Goal: Transaction & Acquisition: Purchase product/service

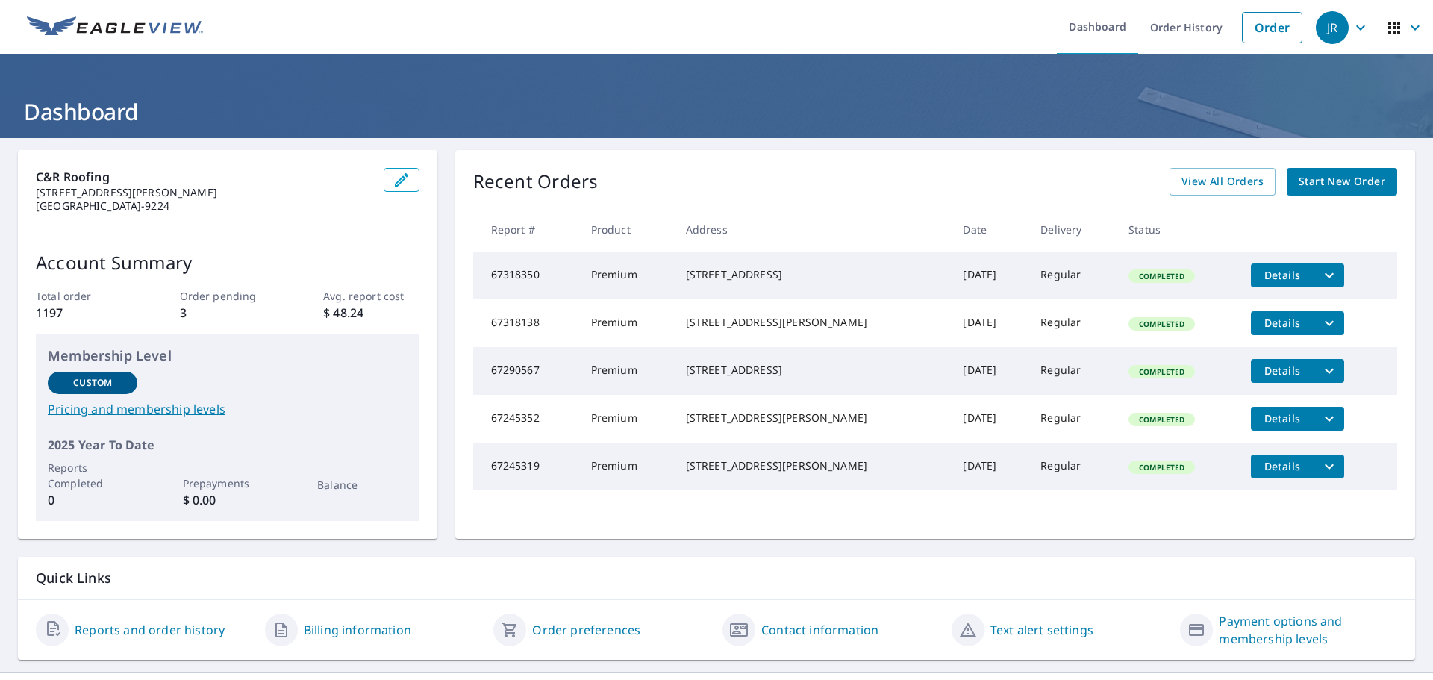
click at [1325, 326] on icon "filesDropdownBtn-67318138" at bounding box center [1329, 322] width 9 height 5
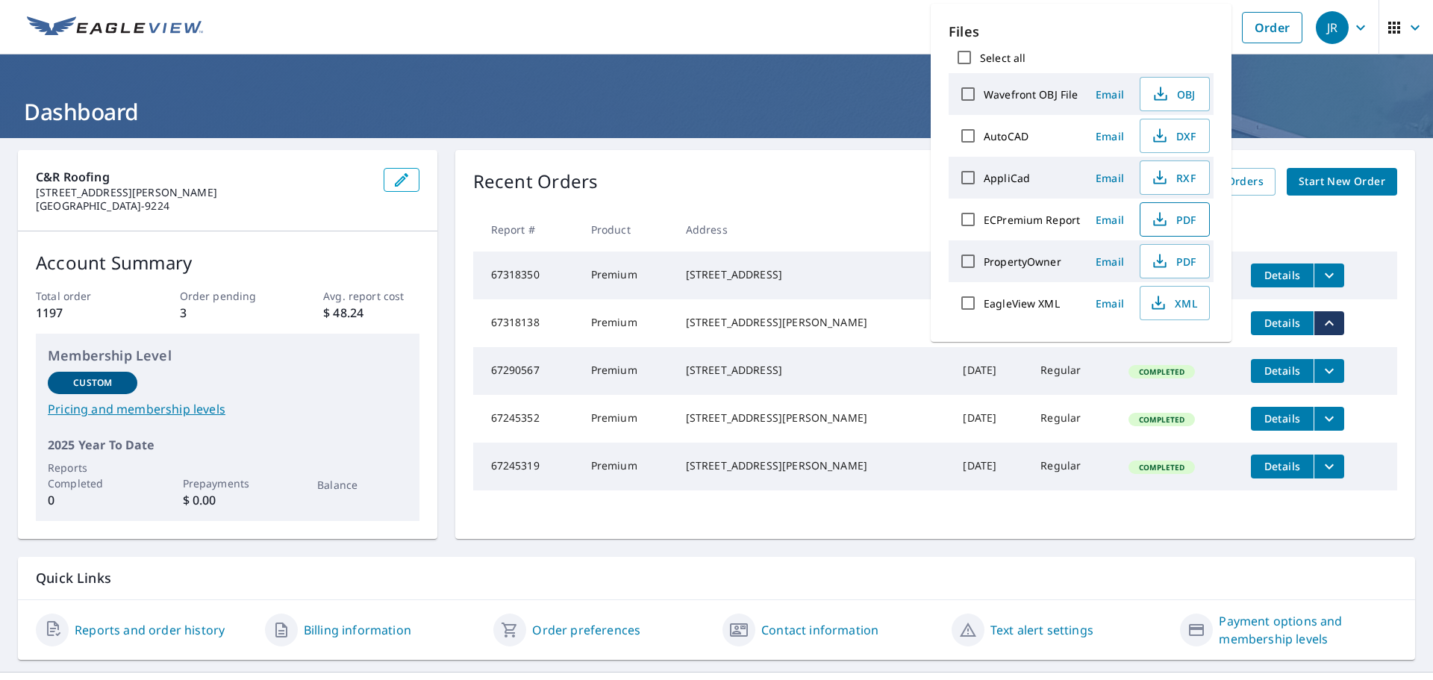
click at [1150, 214] on span "PDF" at bounding box center [1174, 220] width 48 height 18
click at [853, 20] on ul "Dashboard Order History Order" at bounding box center [761, 27] width 1098 height 55
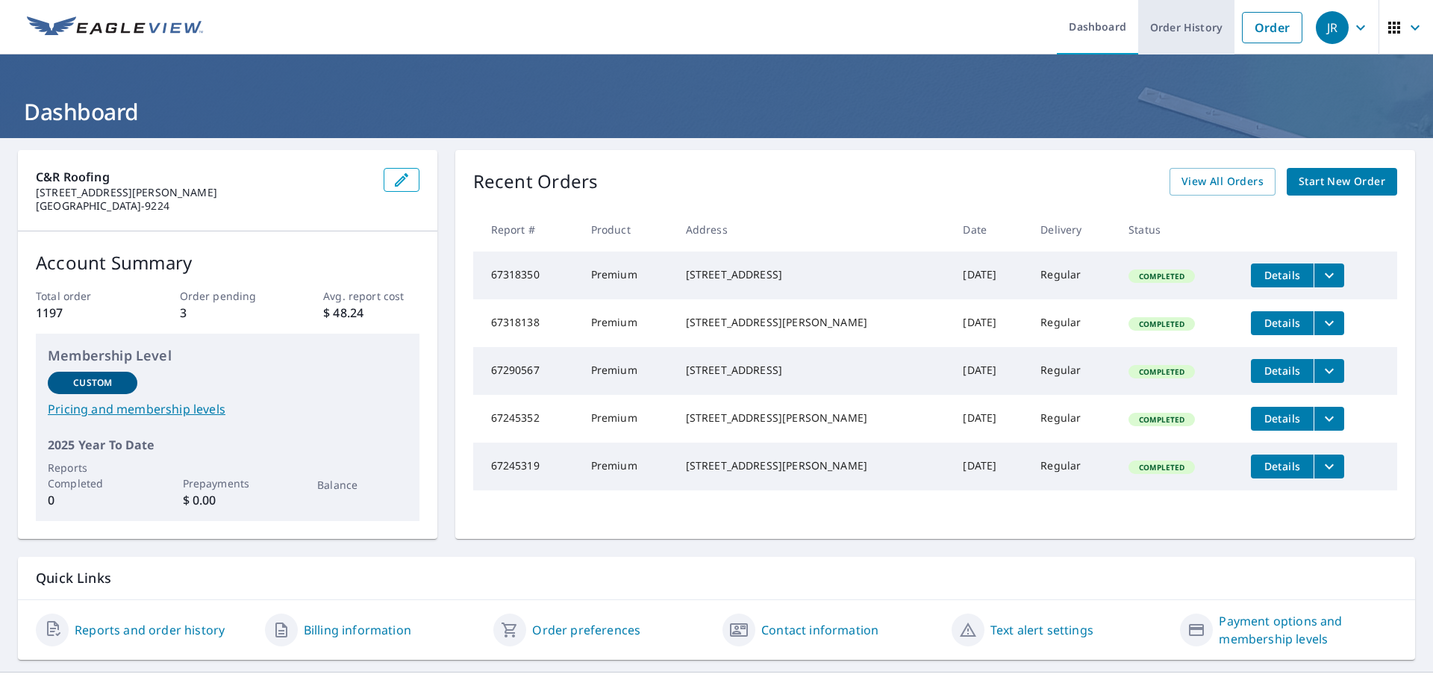
click at [1168, 31] on link "Order History" at bounding box center [1187, 27] width 96 height 55
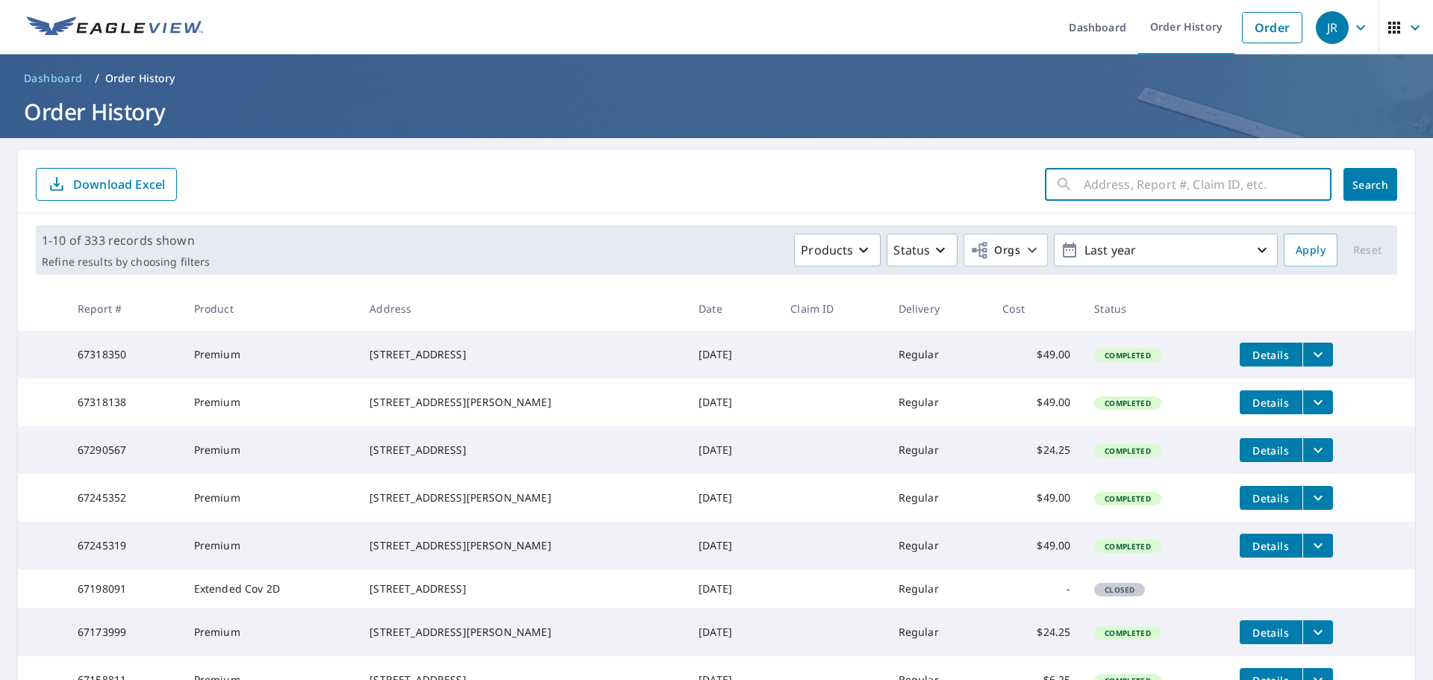
click at [1117, 169] on input "text" at bounding box center [1208, 185] width 248 height 42
type input "2312"
click button "Search" at bounding box center [1371, 184] width 54 height 33
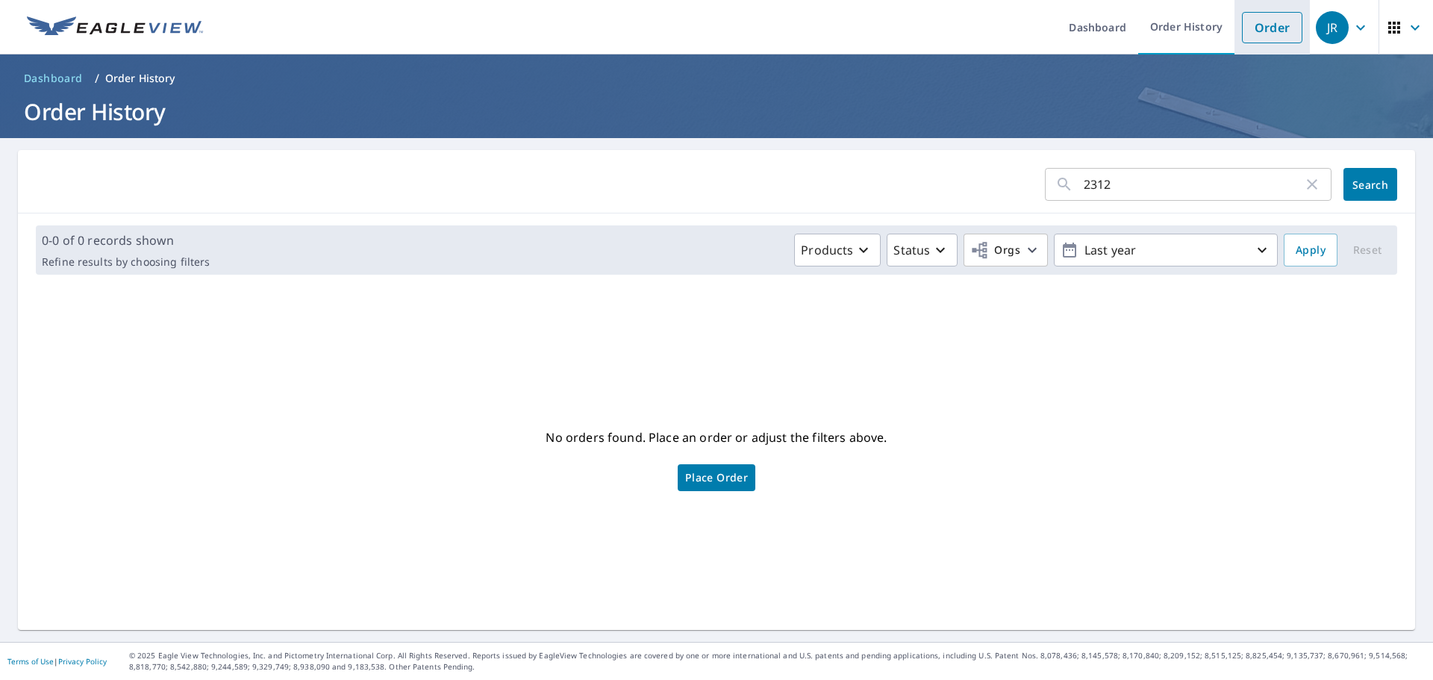
click at [1256, 24] on link "Order" at bounding box center [1272, 27] width 60 height 31
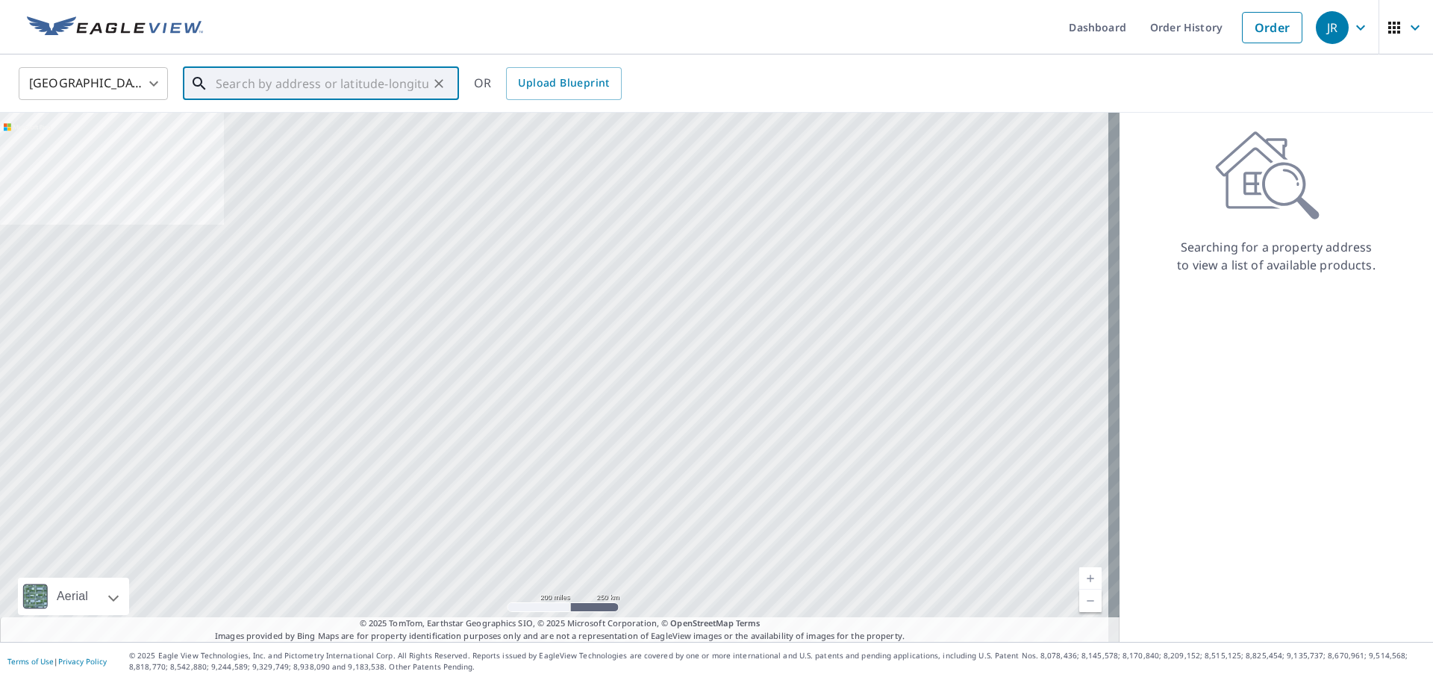
click at [275, 85] on input "text" at bounding box center [322, 84] width 213 height 42
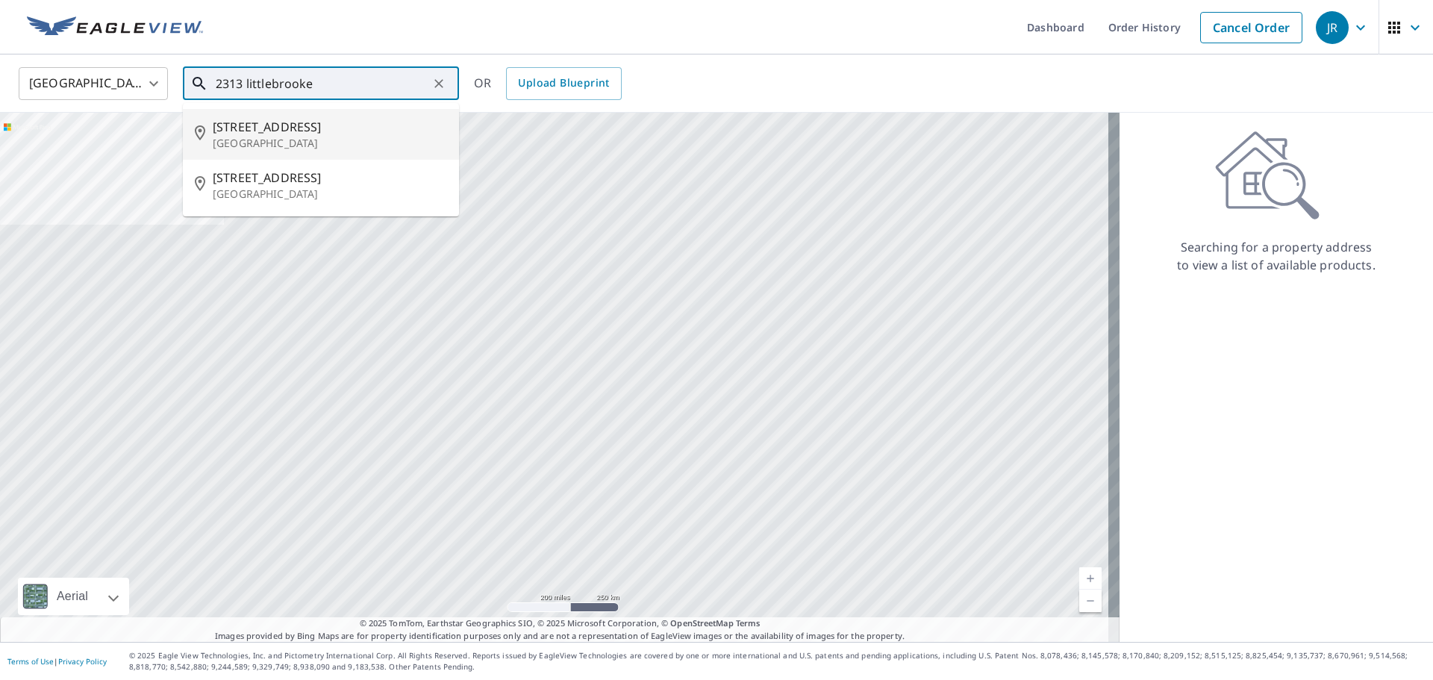
click at [253, 142] on p "[GEOGRAPHIC_DATA]" at bounding box center [330, 143] width 234 height 15
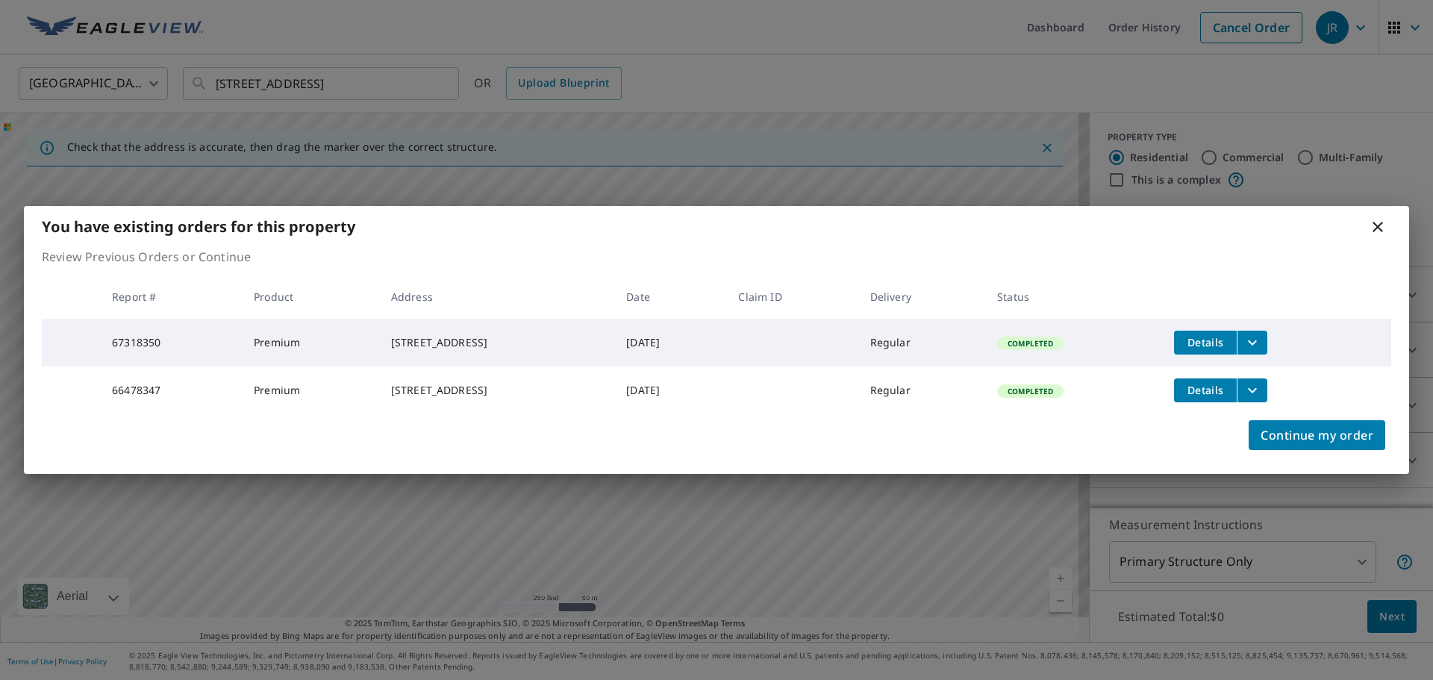
click at [1376, 222] on icon at bounding box center [1378, 227] width 10 height 10
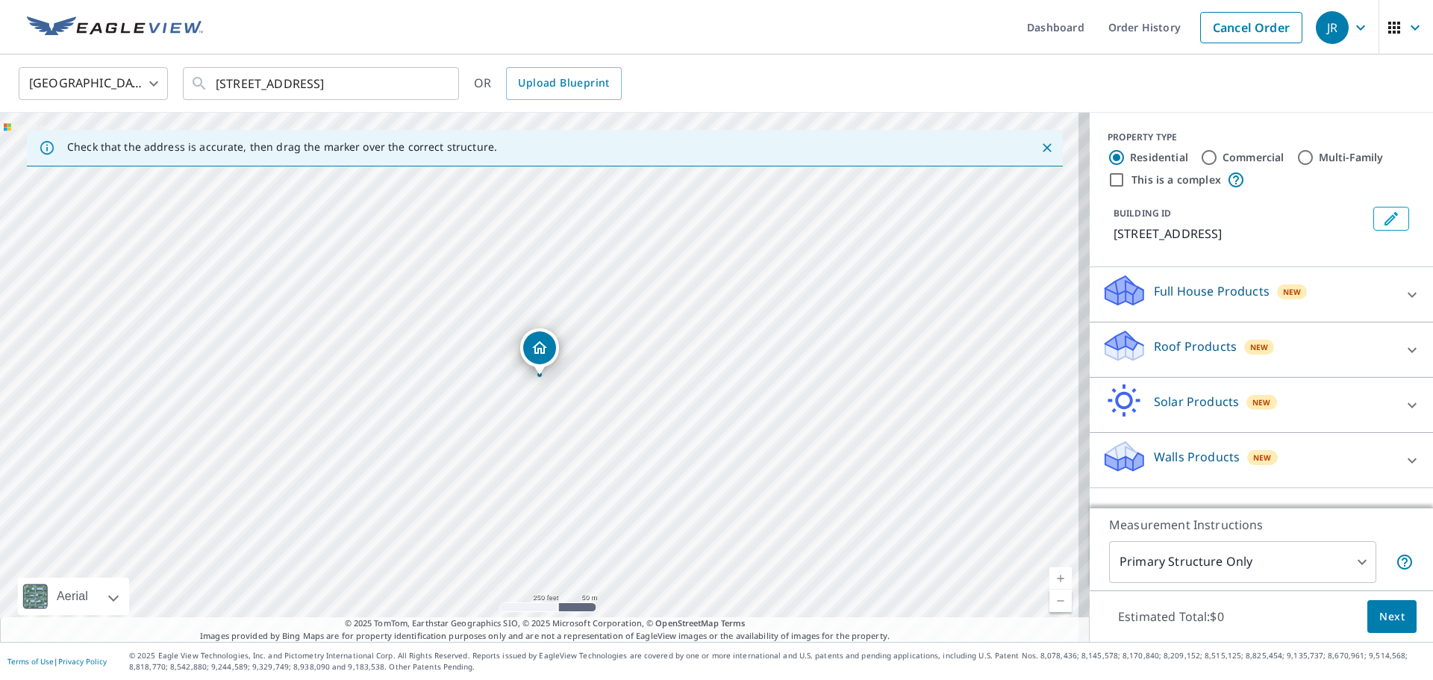
click at [1383, 219] on icon "Edit building 1" at bounding box center [1392, 219] width 18 height 18
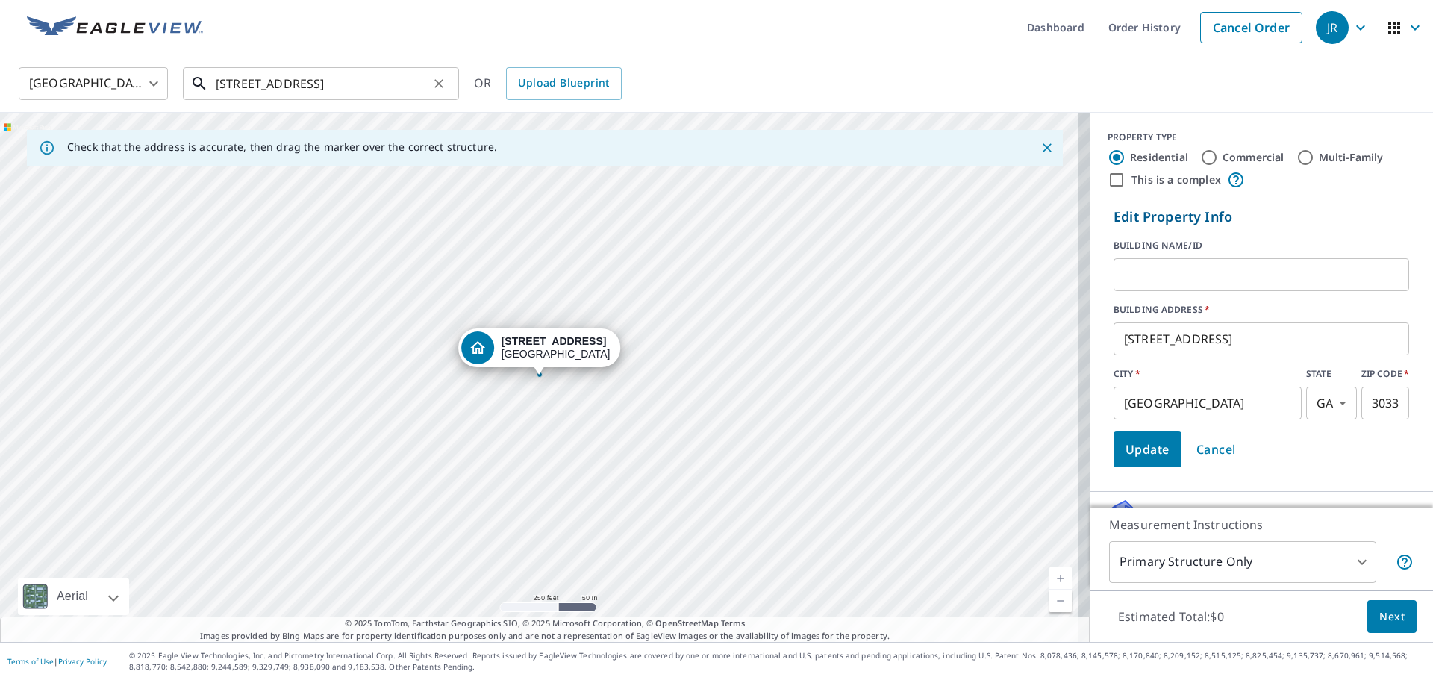
click at [243, 78] on input "[STREET_ADDRESS]" at bounding box center [322, 84] width 213 height 42
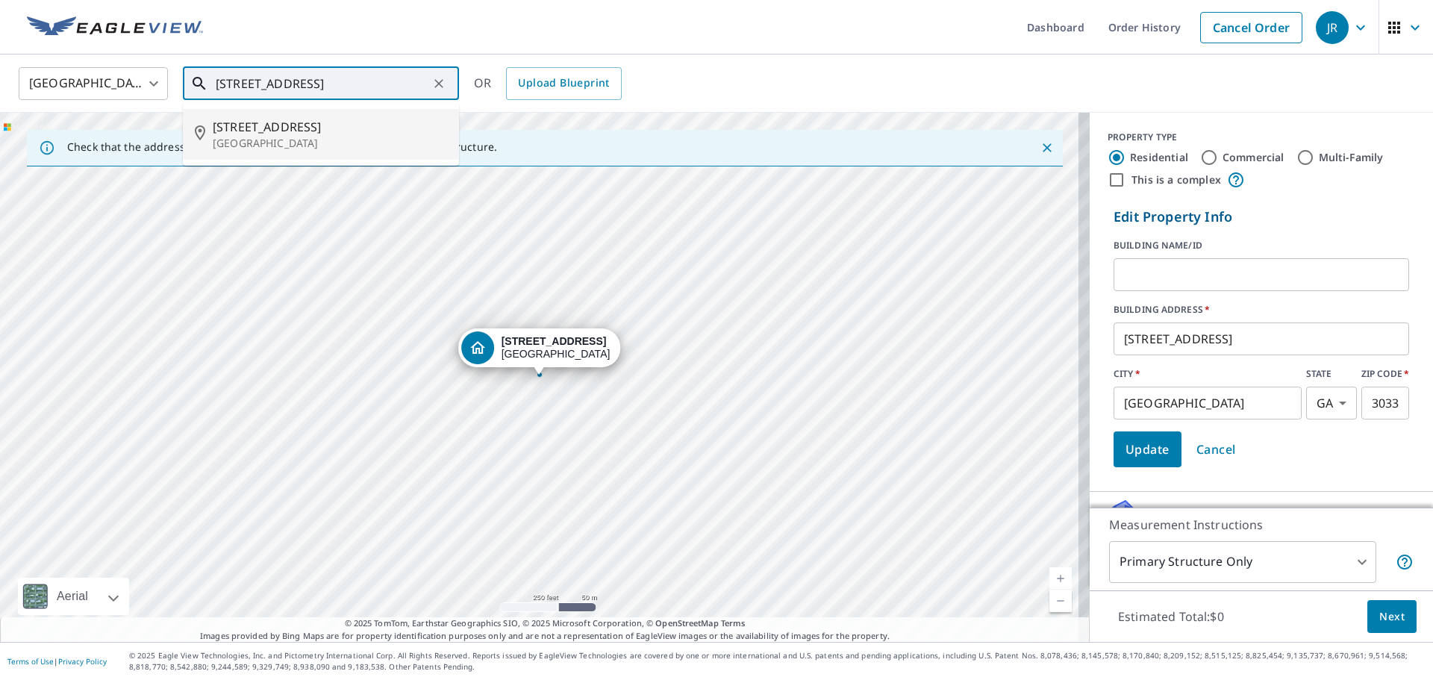
click at [273, 134] on span "[STREET_ADDRESS]" at bounding box center [330, 127] width 234 height 18
type input "[STREET_ADDRESS]"
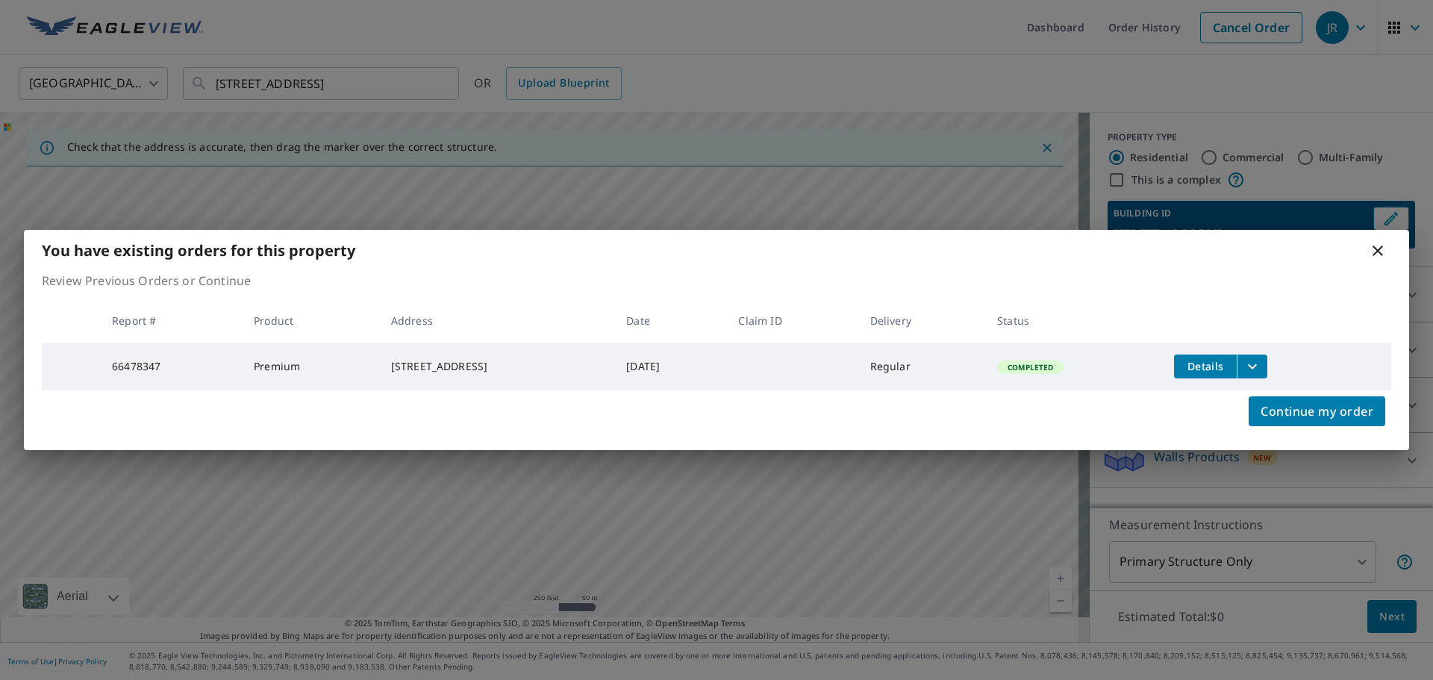
click at [1375, 248] on icon at bounding box center [1378, 251] width 18 height 18
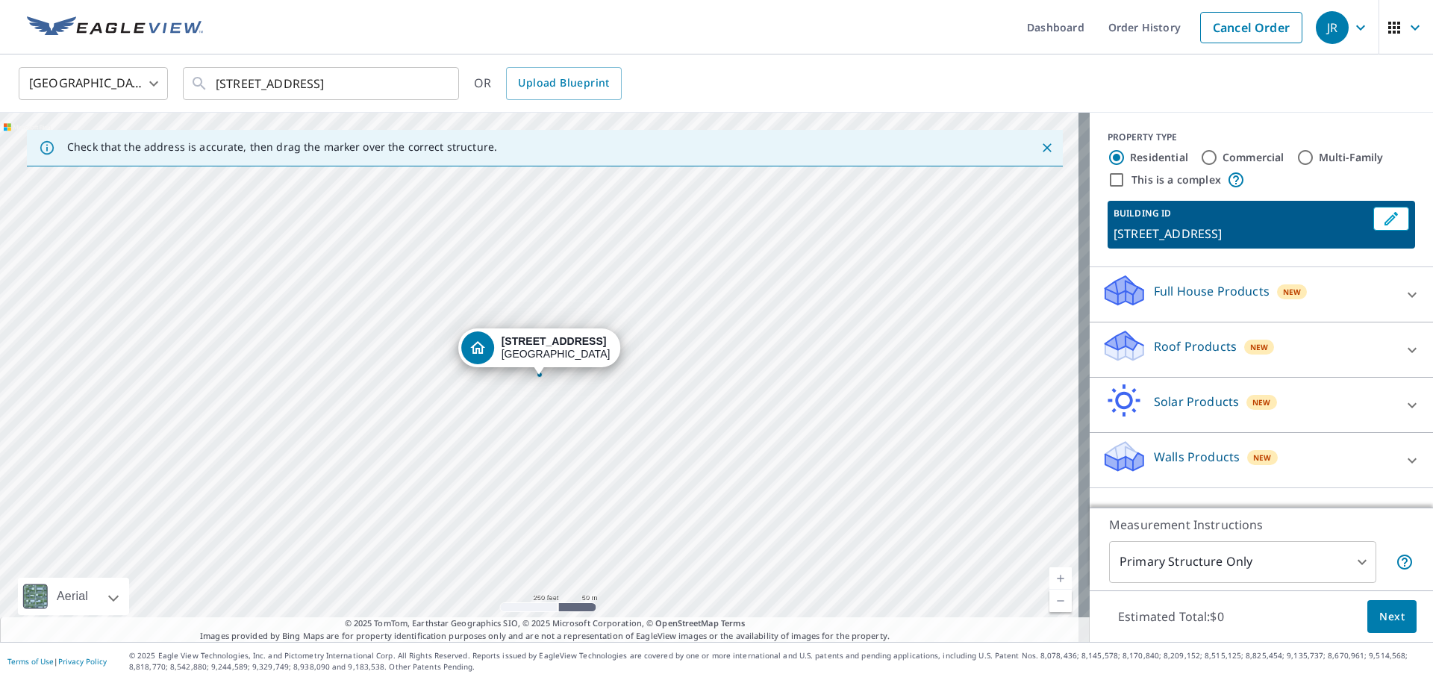
click at [1339, 363] on div "Roof Products New" at bounding box center [1248, 350] width 293 height 43
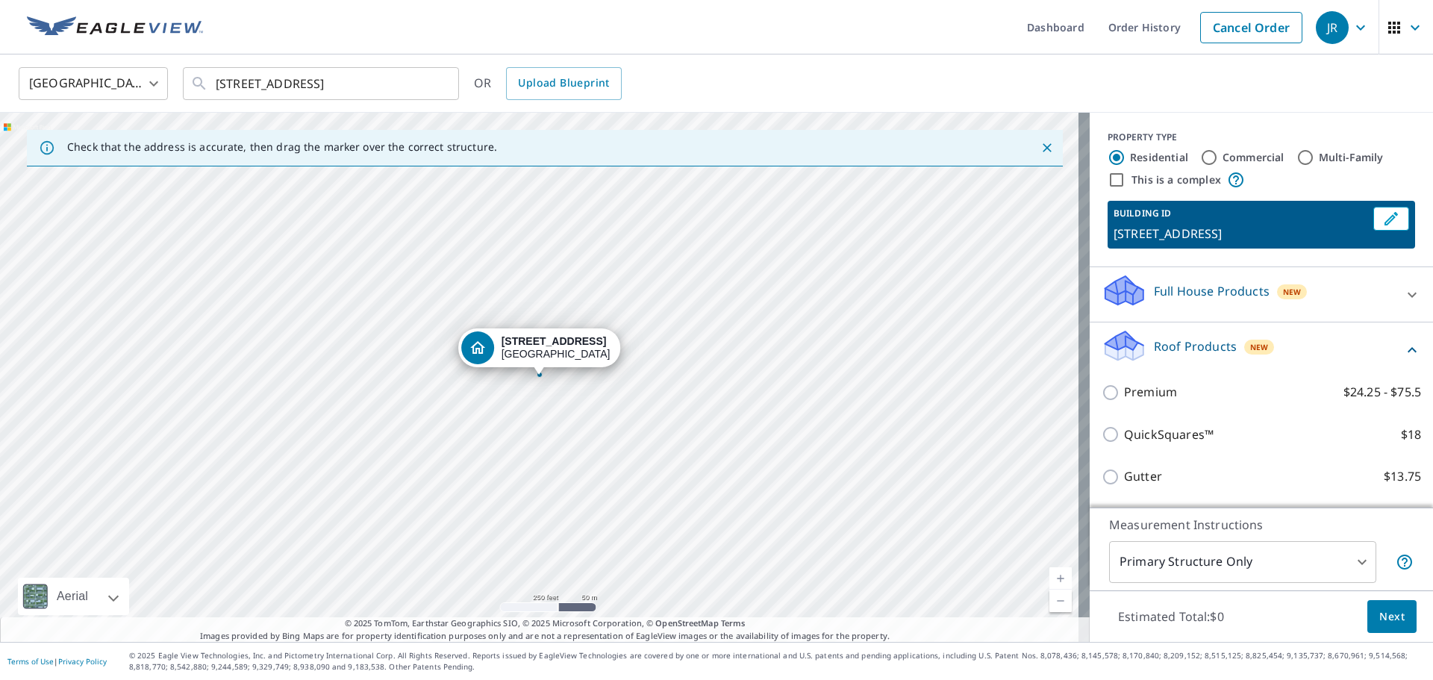
click at [1213, 396] on label "Premium $24.25 - $75.5" at bounding box center [1272, 392] width 297 height 19
click at [1124, 396] on input "Premium $24.25 - $75.5" at bounding box center [1113, 393] width 22 height 18
checkbox input "true"
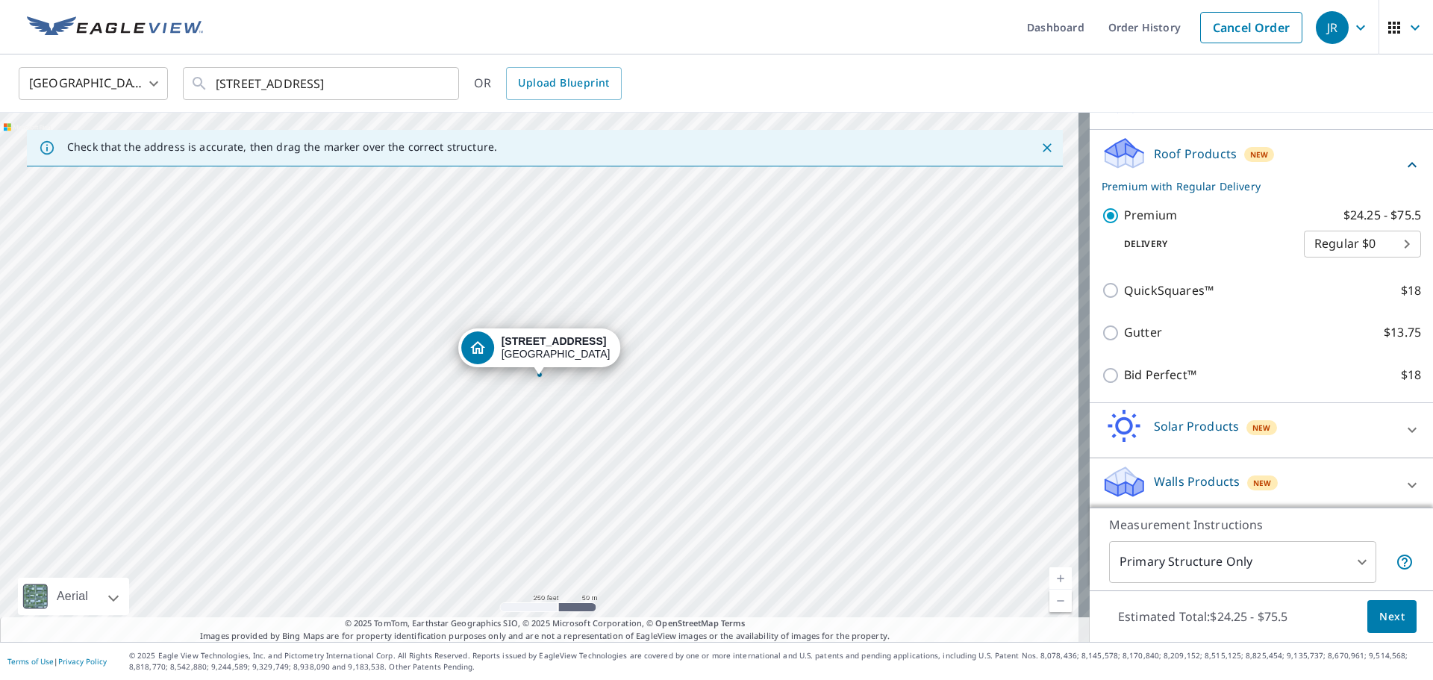
scroll to position [199, 0]
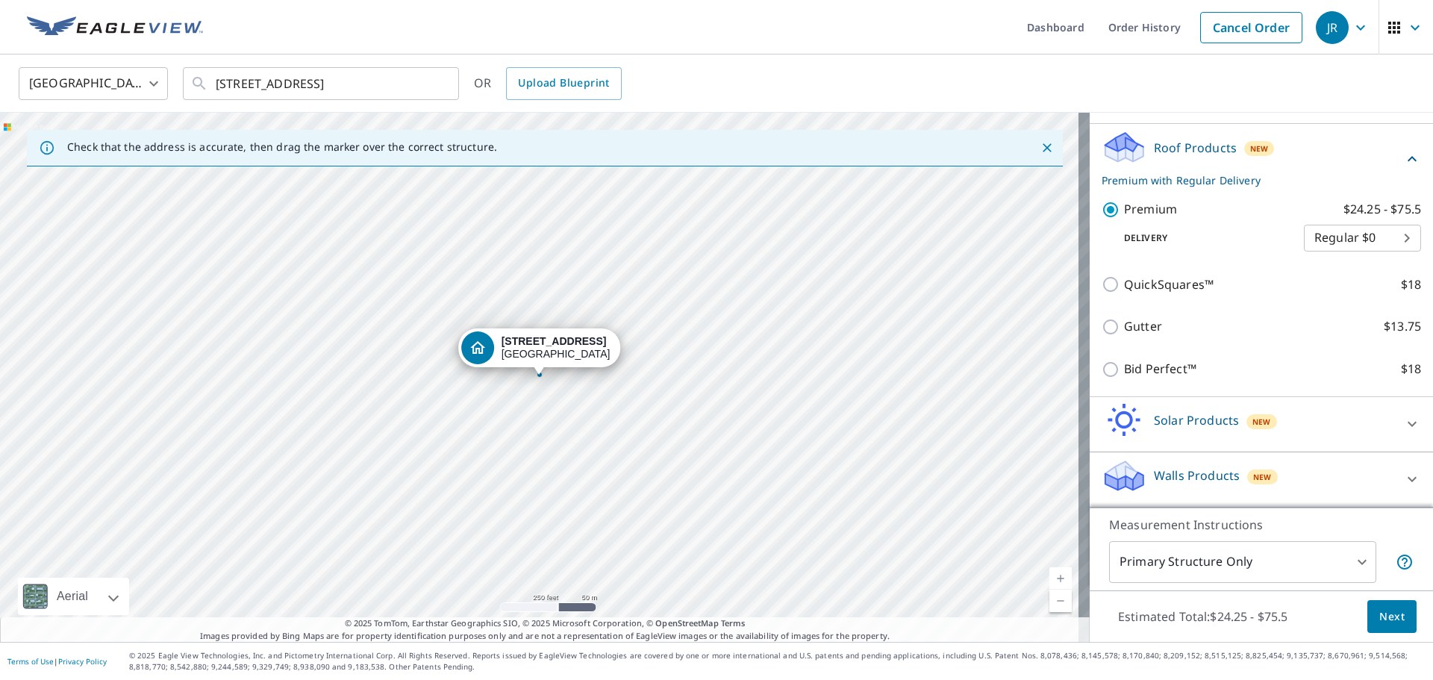
click at [1380, 617] on span "Next" at bounding box center [1392, 617] width 25 height 19
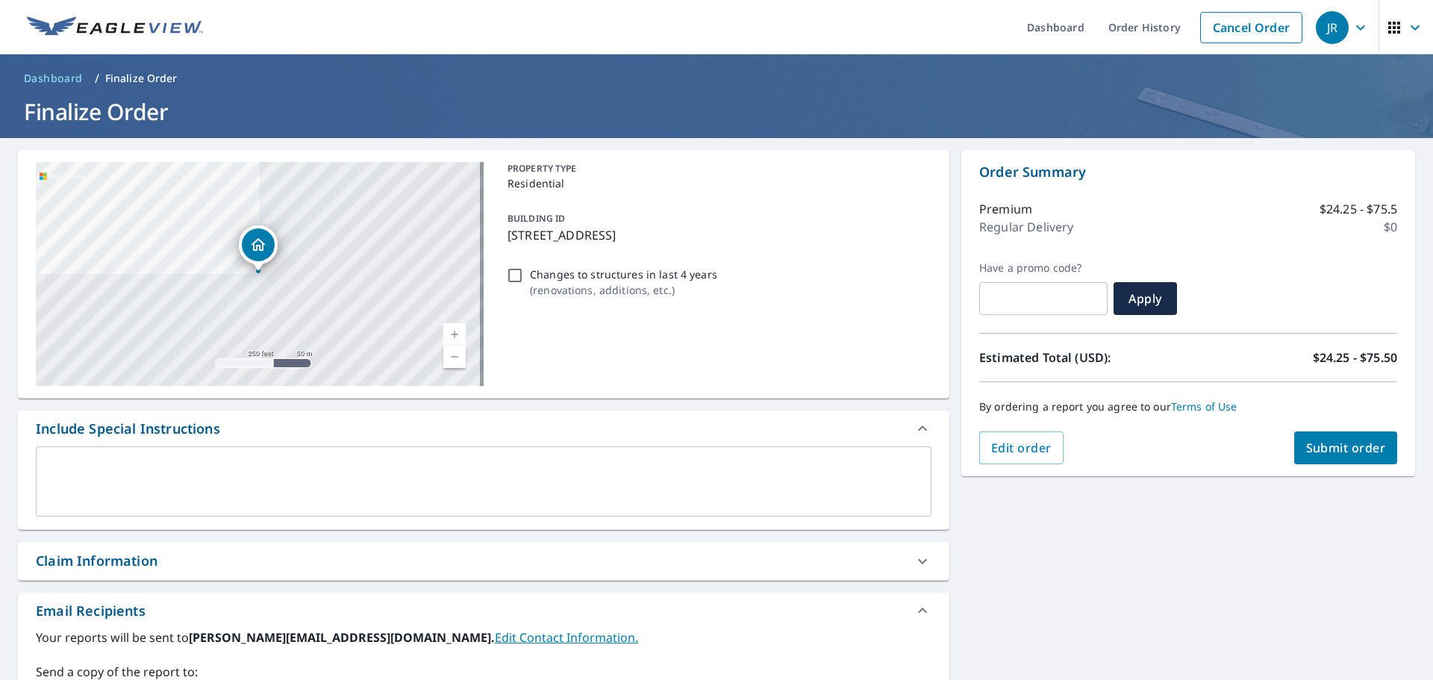
click at [1337, 453] on span "Submit order" at bounding box center [1347, 448] width 80 height 16
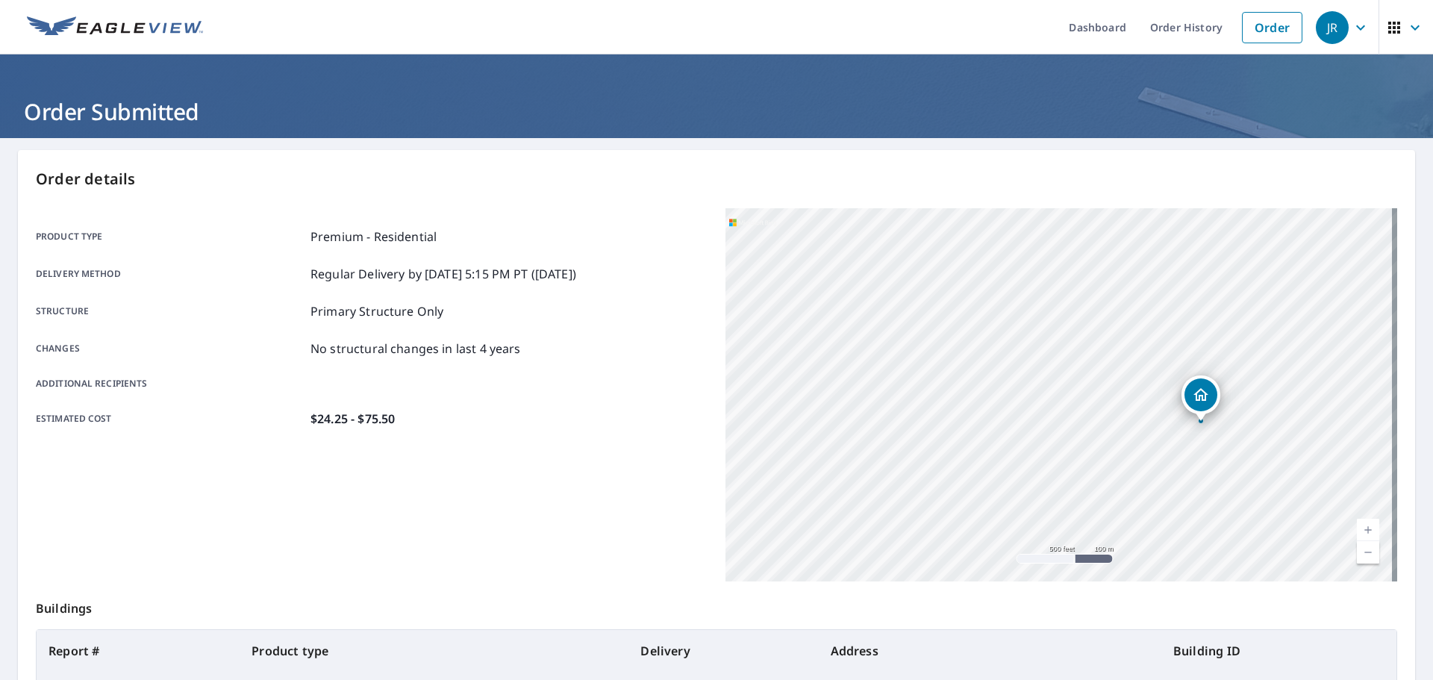
scroll to position [199, 0]
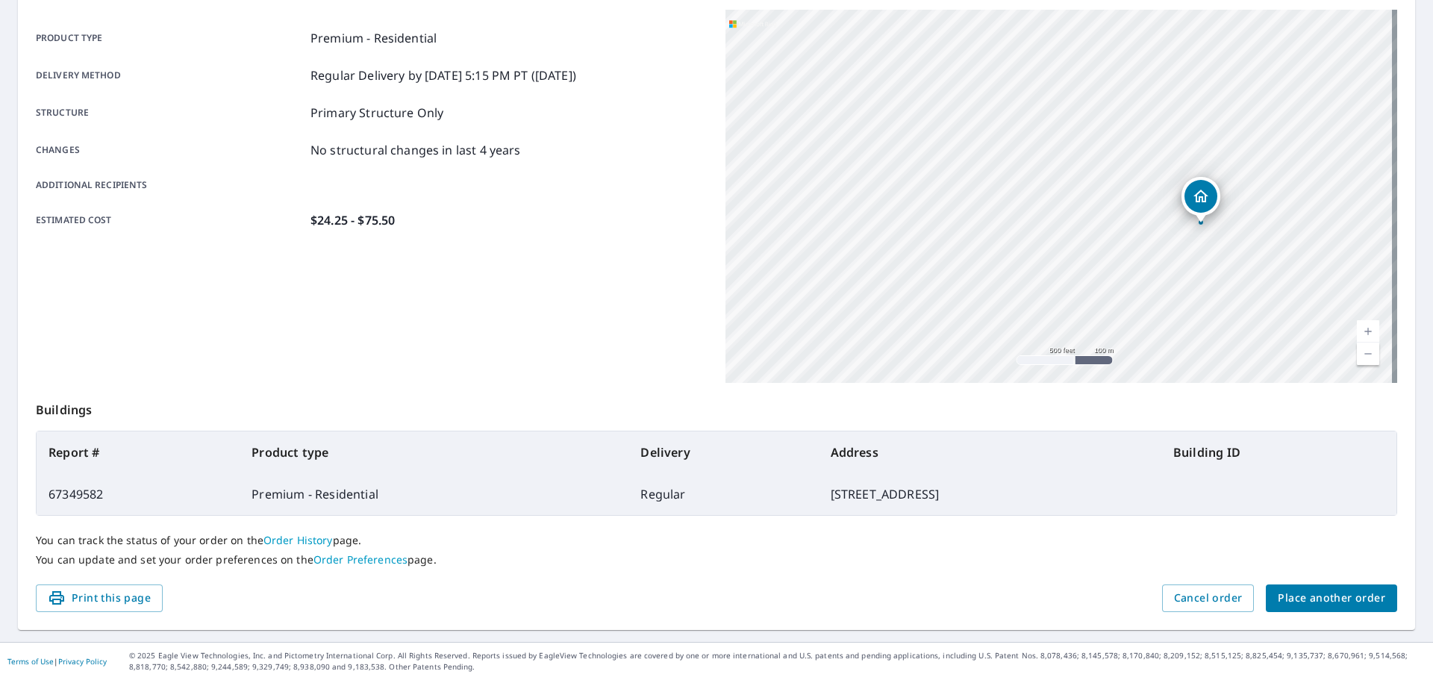
click at [1331, 597] on span "Place another order" at bounding box center [1332, 598] width 108 height 19
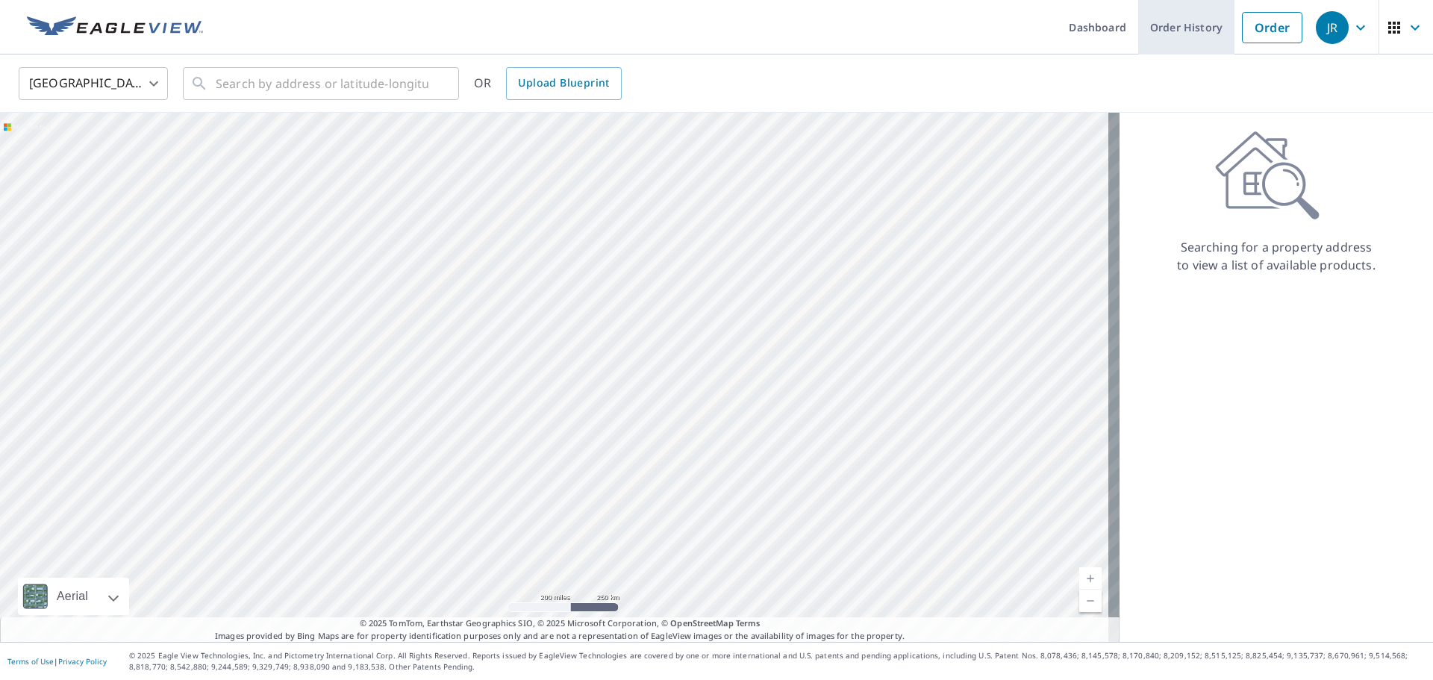
click at [1165, 25] on link "Order History" at bounding box center [1187, 27] width 96 height 55
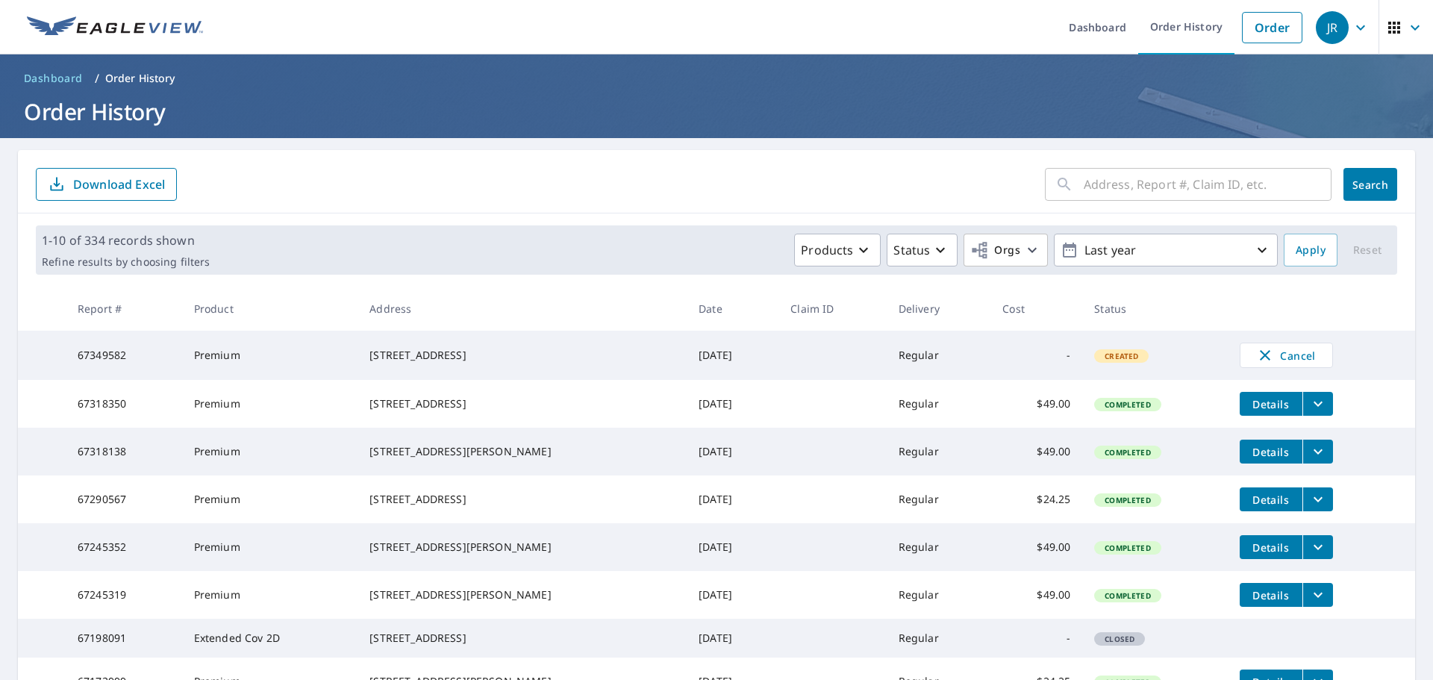
click at [1093, 181] on input "text" at bounding box center [1208, 185] width 248 height 42
type input "2317"
click button "Search" at bounding box center [1371, 184] width 54 height 33
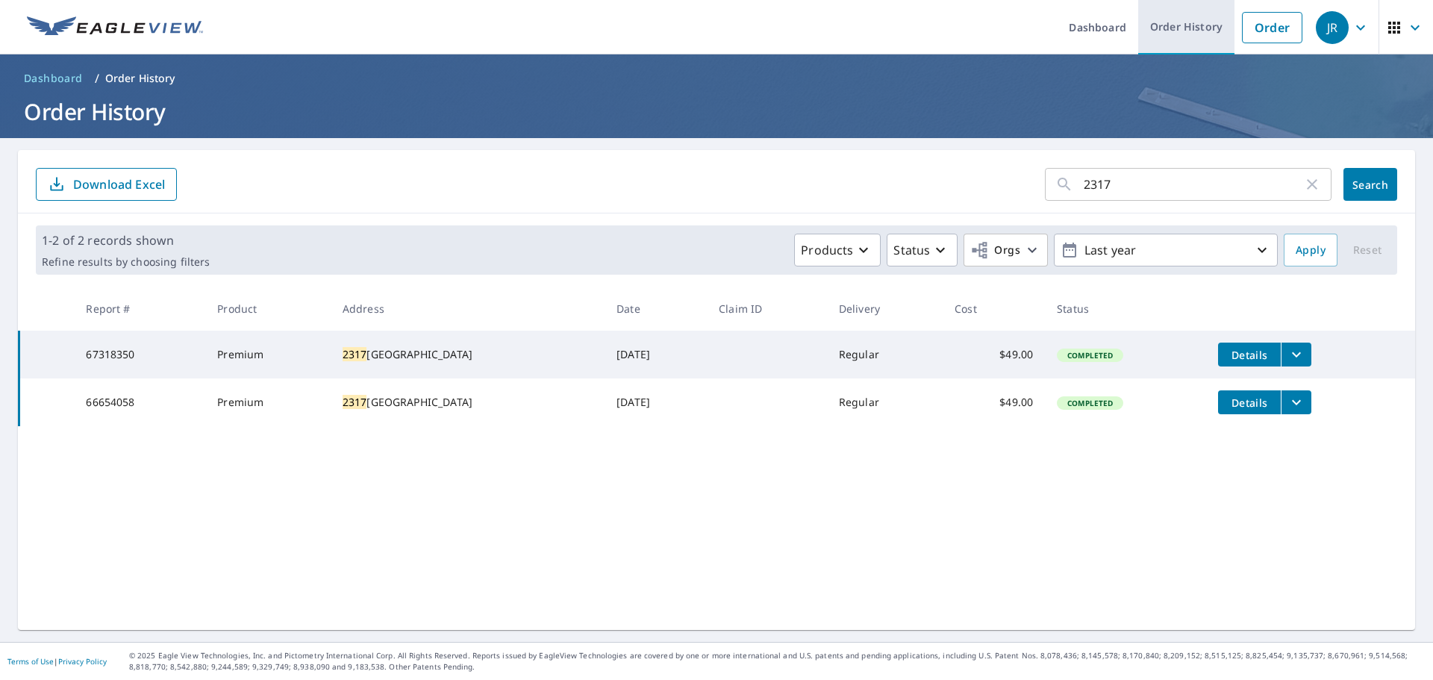
click at [1180, 26] on link "Order History" at bounding box center [1187, 27] width 96 height 55
click at [1172, 22] on link "Order History" at bounding box center [1187, 27] width 96 height 55
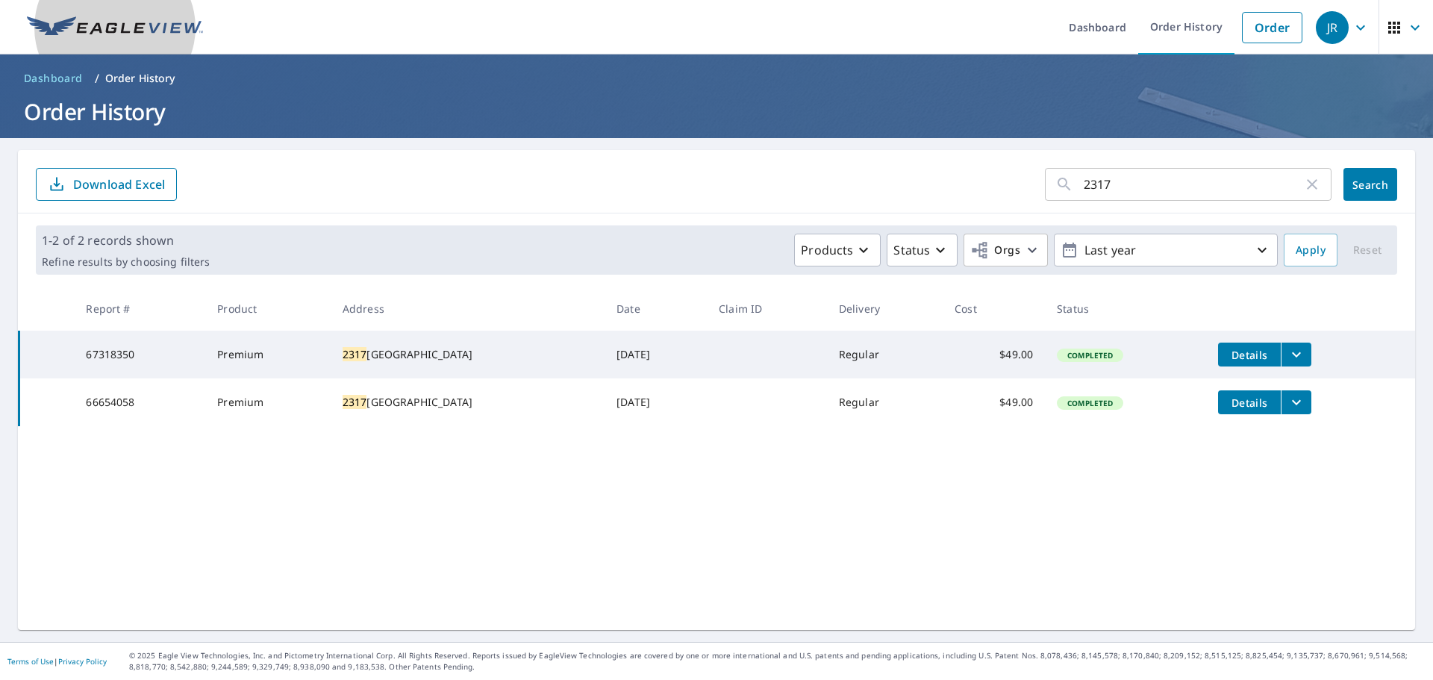
click at [146, 25] on img at bounding box center [115, 27] width 176 height 22
